Goal: Task Accomplishment & Management: Complete application form

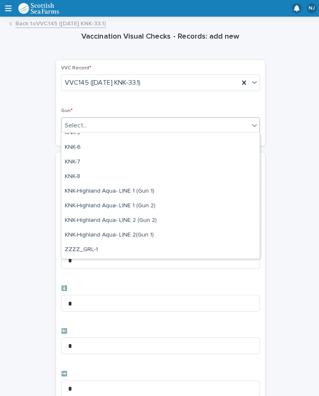
scroll to position [227, 0]
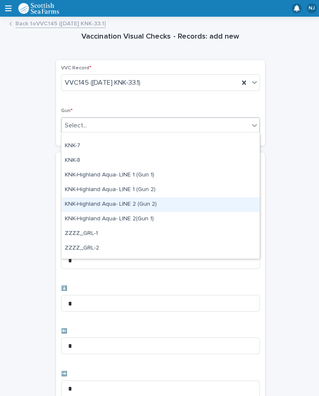
click at [155, 204] on div "KNK-Highland Aqua- LINE 2 (Gun 2)" at bounding box center [159, 203] width 197 height 15
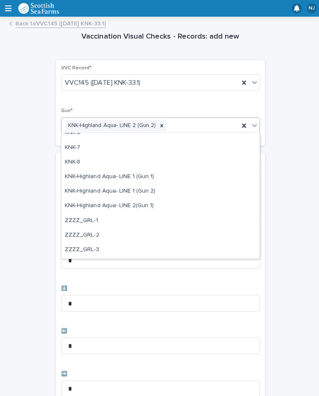
scroll to position [229, 0]
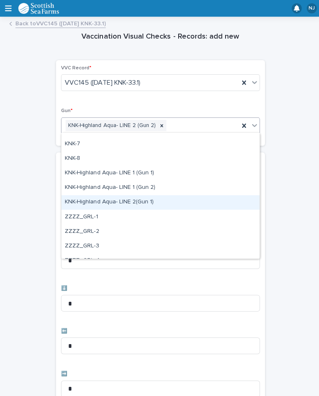
click at [159, 204] on div "KNK-Highland Aqua- LINE 2(Gun 1)" at bounding box center [159, 201] width 197 height 15
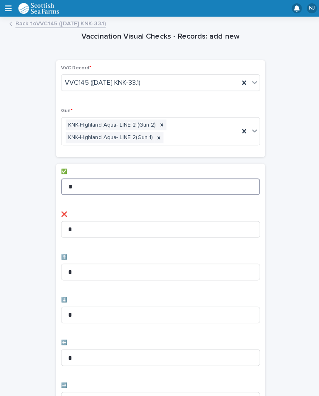
click at [143, 177] on input "*" at bounding box center [160, 185] width 198 height 17
click at [129, 183] on input "*" at bounding box center [160, 185] width 198 height 17
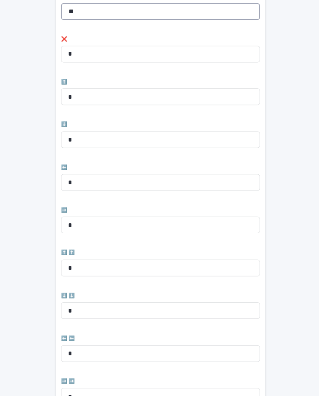
scroll to position [175, 0]
type input "**"
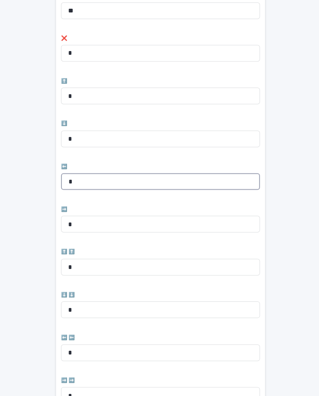
click at [108, 179] on input "*" at bounding box center [160, 180] width 198 height 17
type input "*"
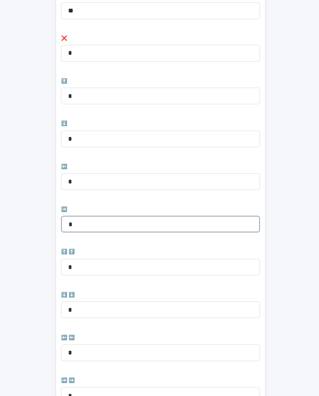
click at [90, 218] on input "*" at bounding box center [160, 223] width 198 height 17
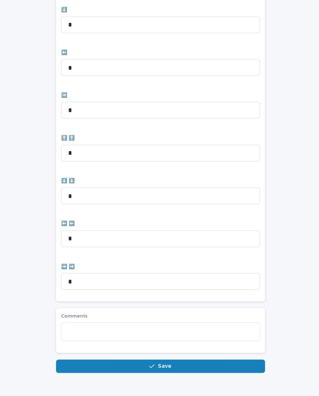
scroll to position [288, 0]
type input "*"
click at [174, 364] on button "Save" at bounding box center [160, 364] width 208 height 13
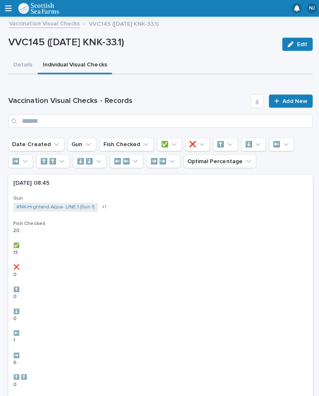
click at [288, 101] on span "Add New" at bounding box center [293, 101] width 25 height 6
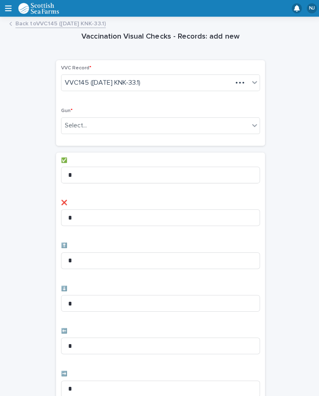
click at [296, 95] on div "Vaccination Visual Checks - Records: add new Loading... Saving… Loading... Savi…" at bounding box center [159, 335] width 302 height 626
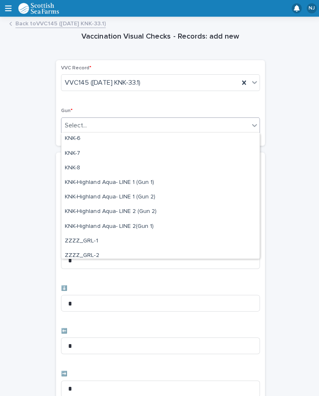
scroll to position [221, 0]
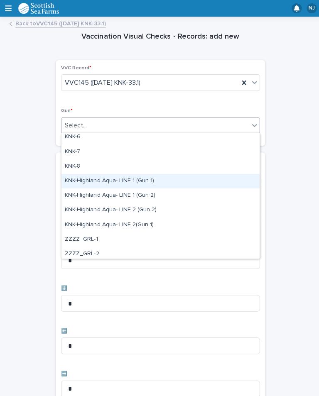
click at [173, 183] on div "KNK-Highland Aqua- LINE 1 (Gun 1)" at bounding box center [159, 180] width 197 height 15
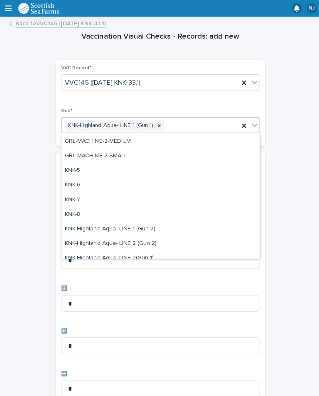
scroll to position [175, 0]
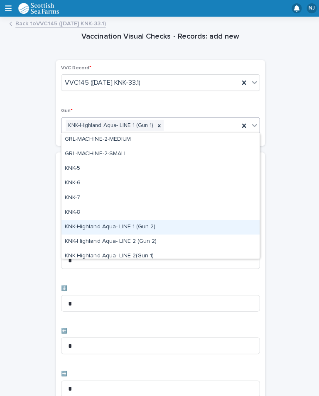
click at [159, 228] on div "KNK-Highland Aqua- LINE 1 (Gun 2)" at bounding box center [159, 226] width 197 height 15
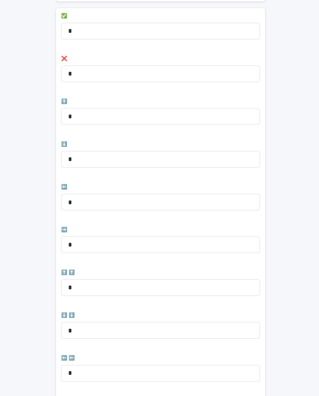
scroll to position [159, 0]
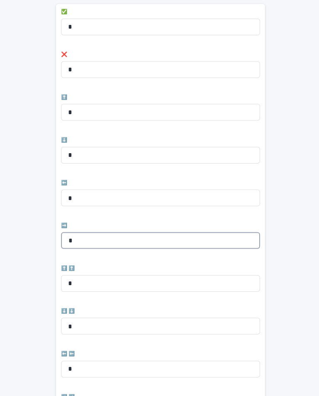
click at [118, 237] on input "*" at bounding box center [160, 239] width 198 height 17
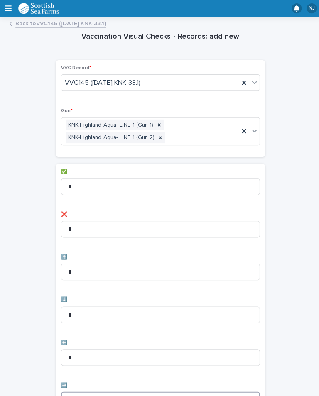
scroll to position [-1, 0]
type input "*"
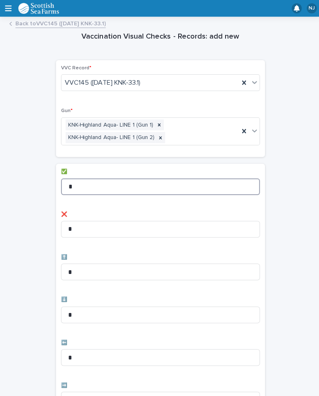
click at [112, 182] on input "*" at bounding box center [160, 185] width 198 height 17
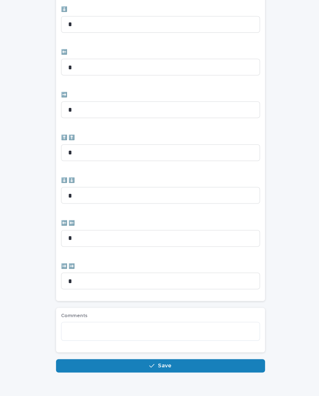
scroll to position [288, 0]
type input "**"
click at [182, 361] on button "Save" at bounding box center [160, 364] width 208 height 13
